Goal: Book appointment/travel/reservation

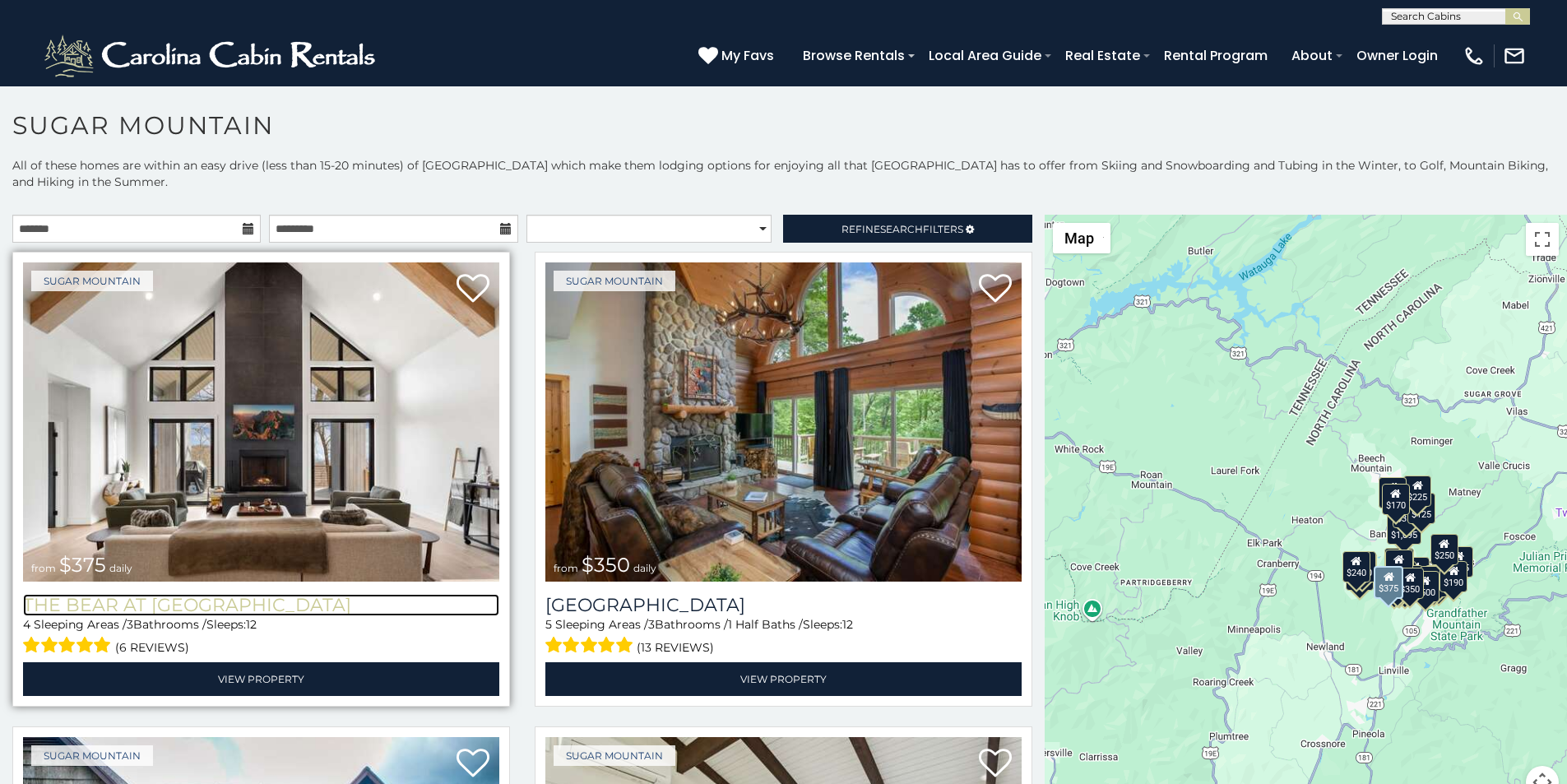
click at [23, 594] on h3 "The Bear At Sugar Mountain" at bounding box center [261, 605] width 476 height 23
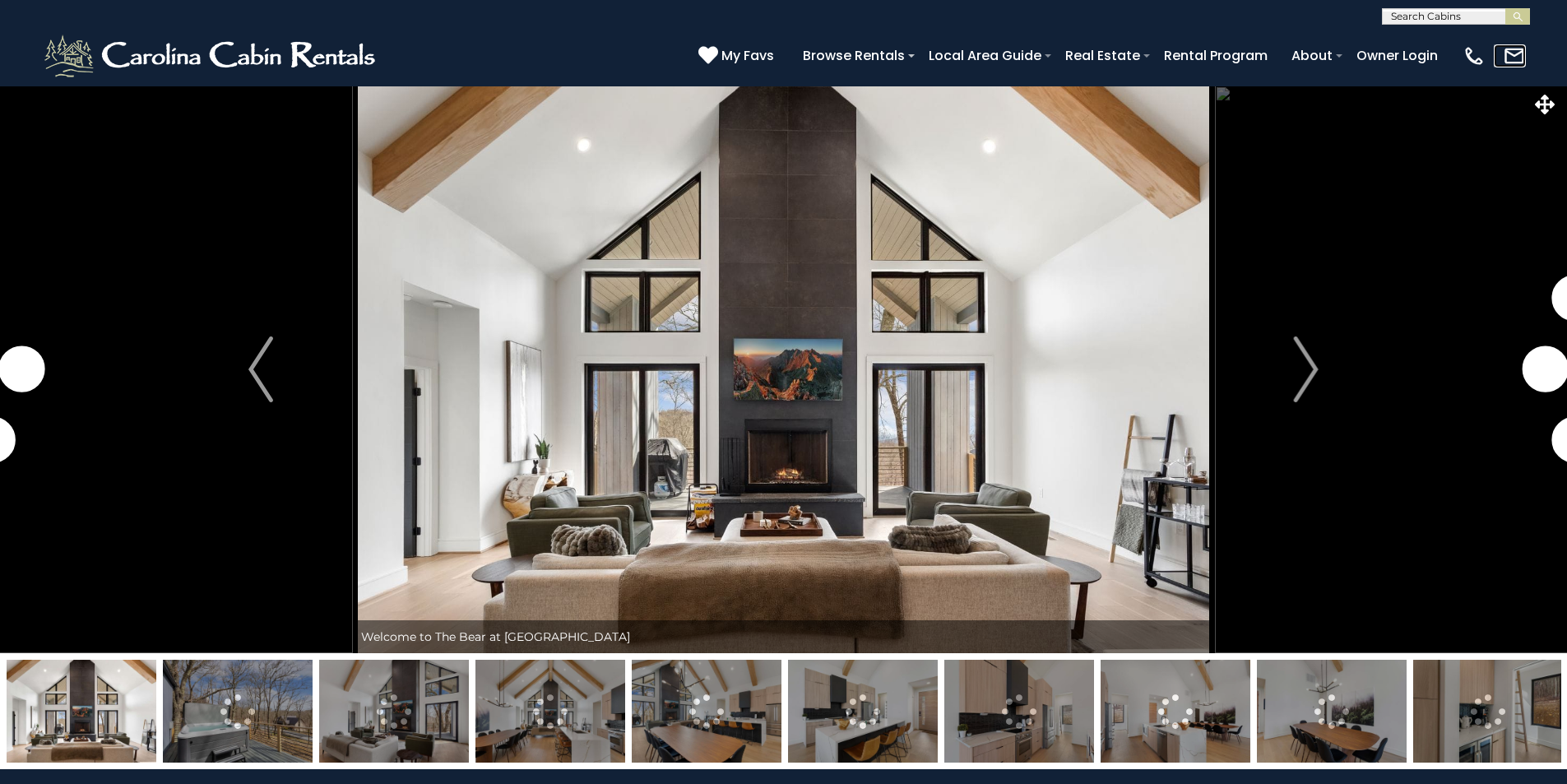
click at [1518, 49] on link at bounding box center [1510, 56] width 32 height 23
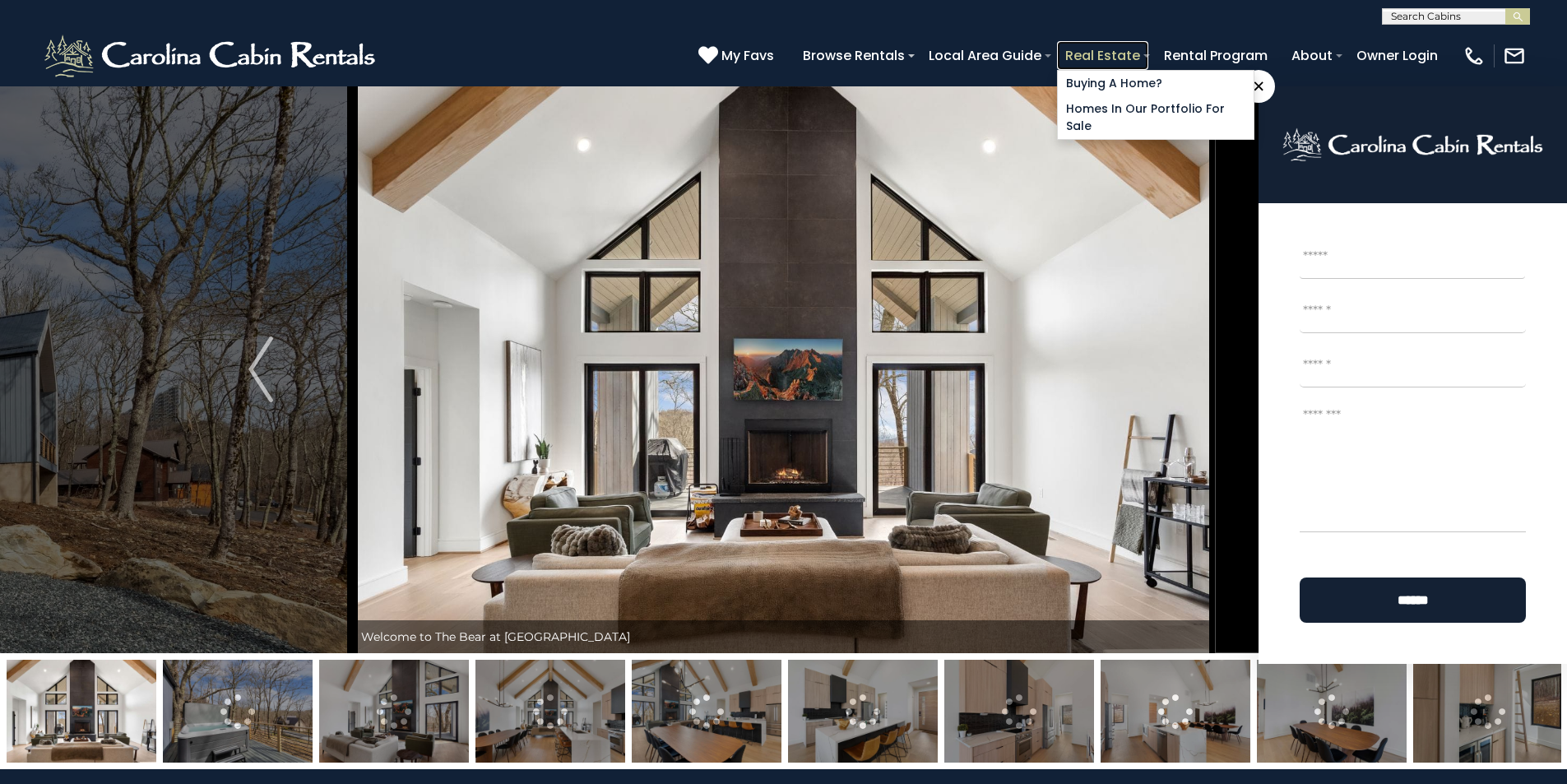
click at [1149, 49] on link "Real Estate" at bounding box center [1102, 55] width 91 height 29
